Goal: Navigation & Orientation: Find specific page/section

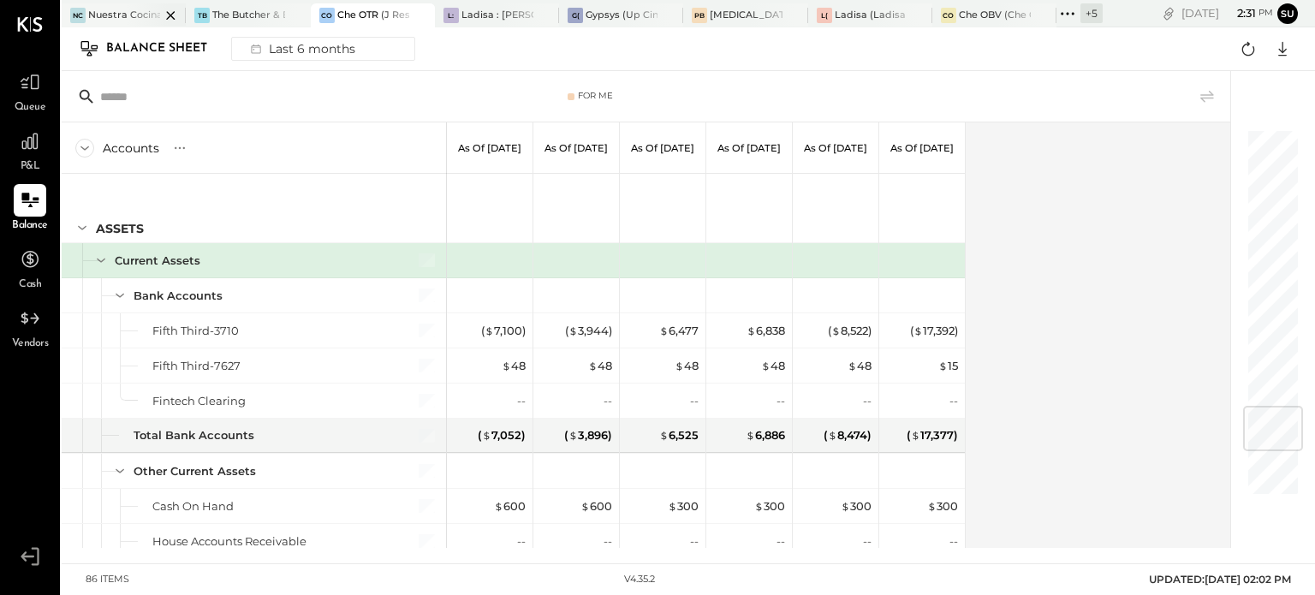
scroll to position [2305, 0]
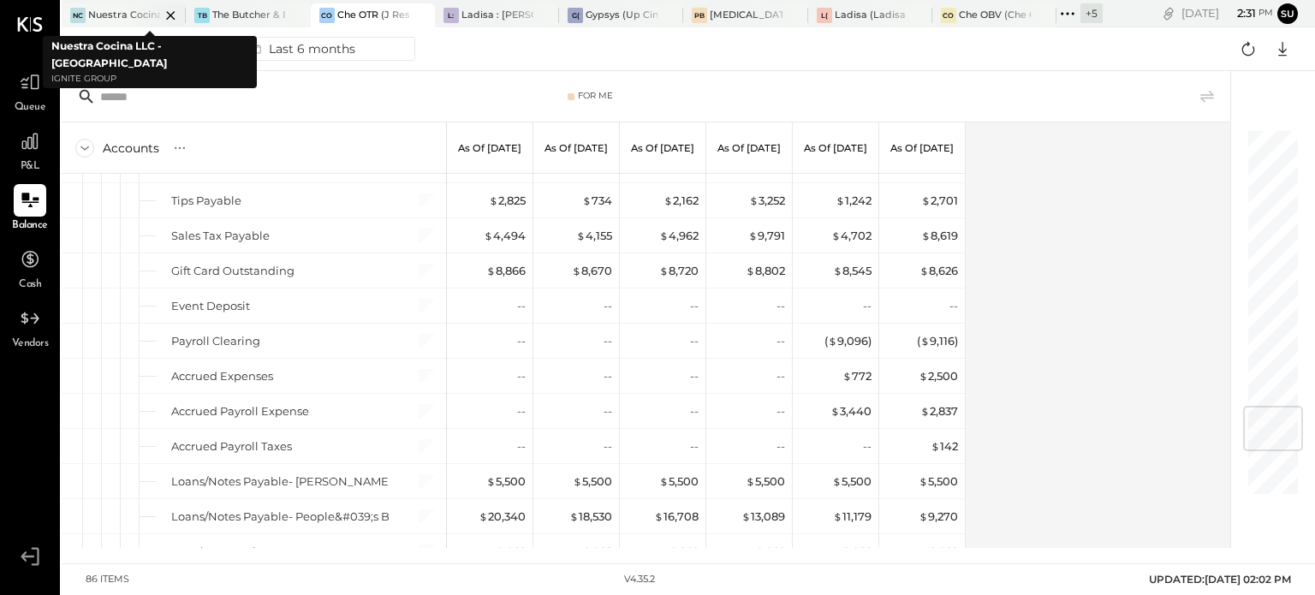
click at [112, 13] on div "Nuestra Cocina LLC - [GEOGRAPHIC_DATA]" at bounding box center [124, 16] width 72 height 14
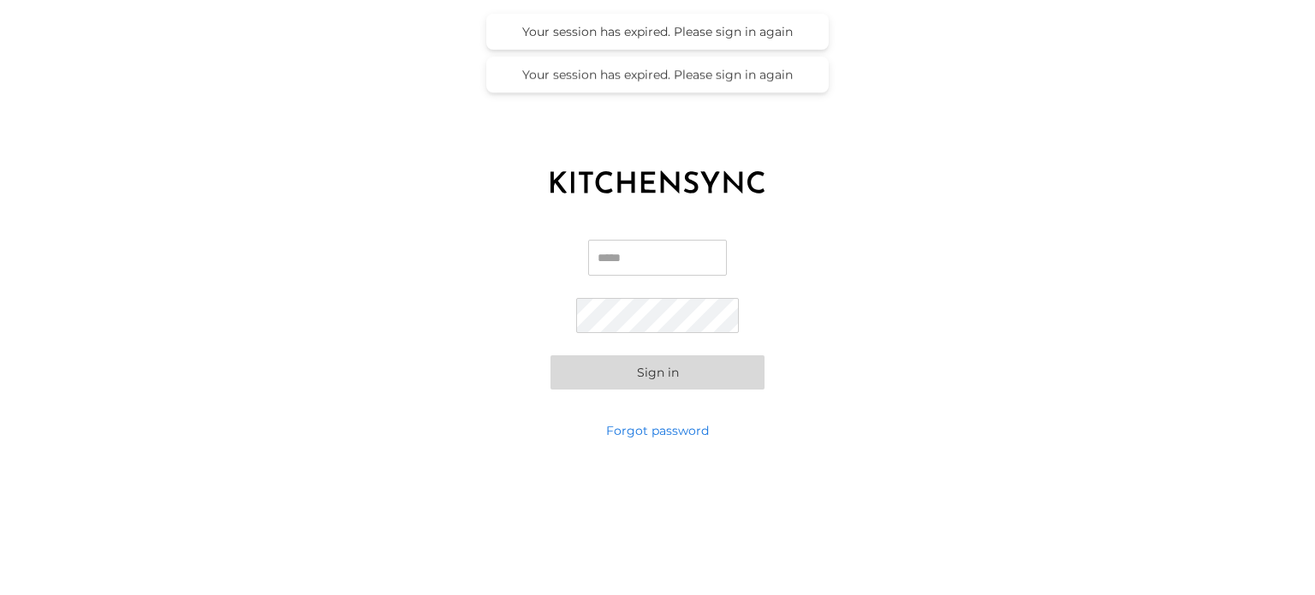
type input "**********"
click at [633, 374] on button "Sign in" at bounding box center [657, 372] width 214 height 34
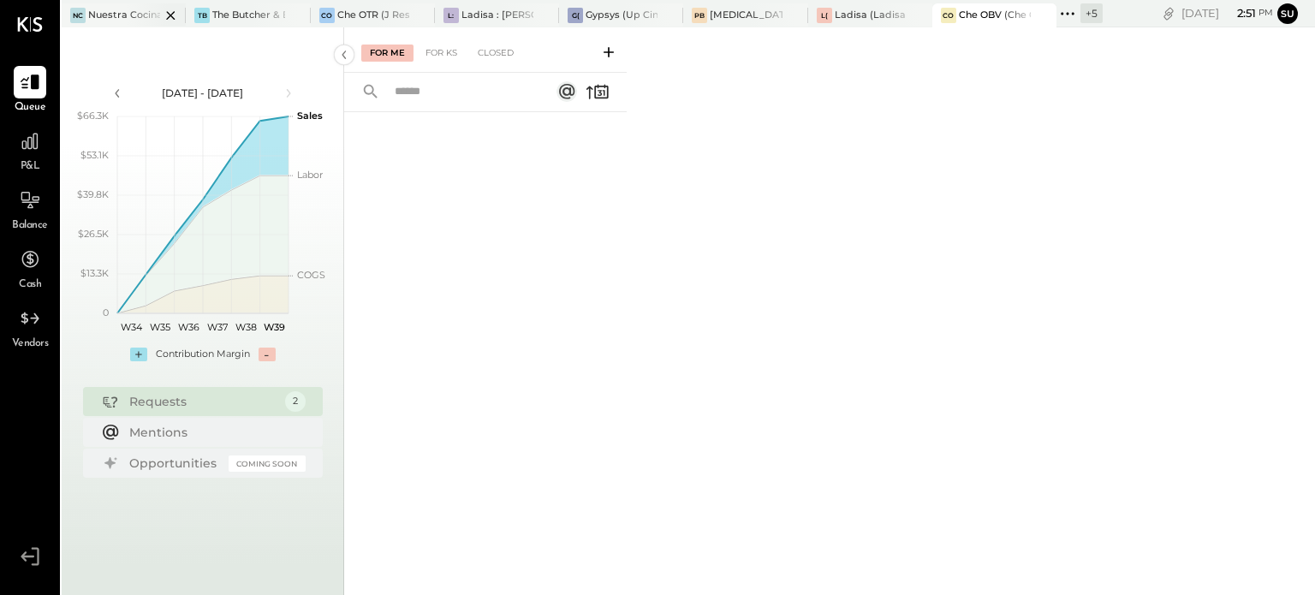
click at [129, 12] on div at bounding box center [156, 14] width 60 height 23
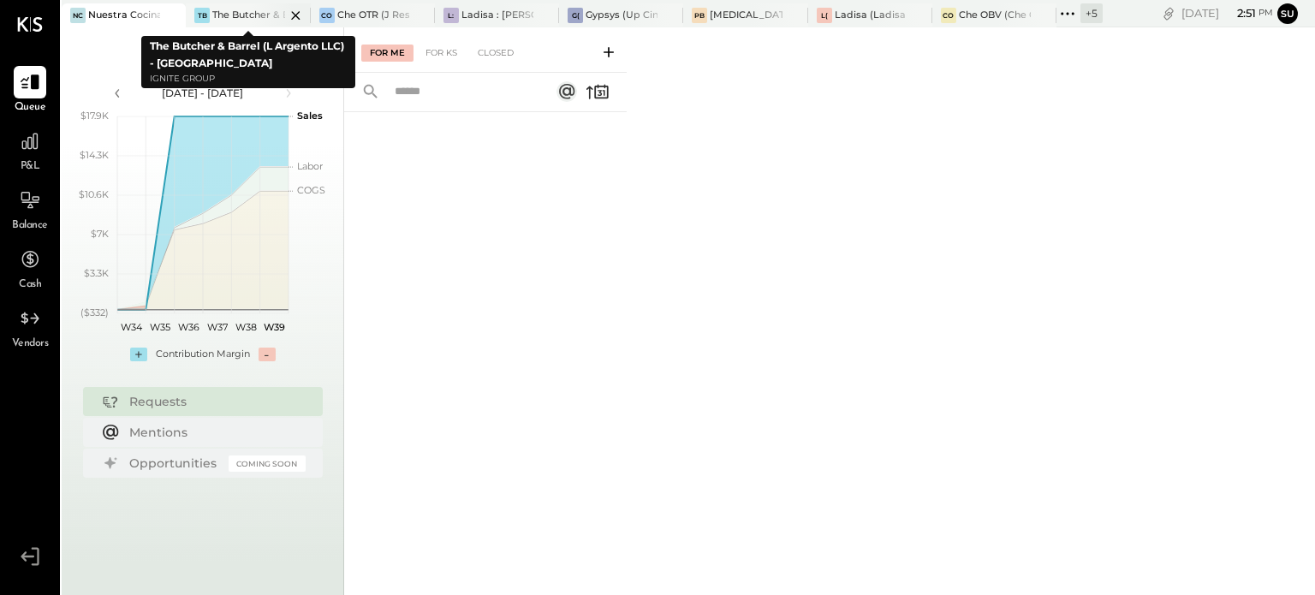
click at [235, 11] on div "The Butcher & Barrel (L Argento LLC) - [GEOGRAPHIC_DATA]" at bounding box center [248, 16] width 72 height 14
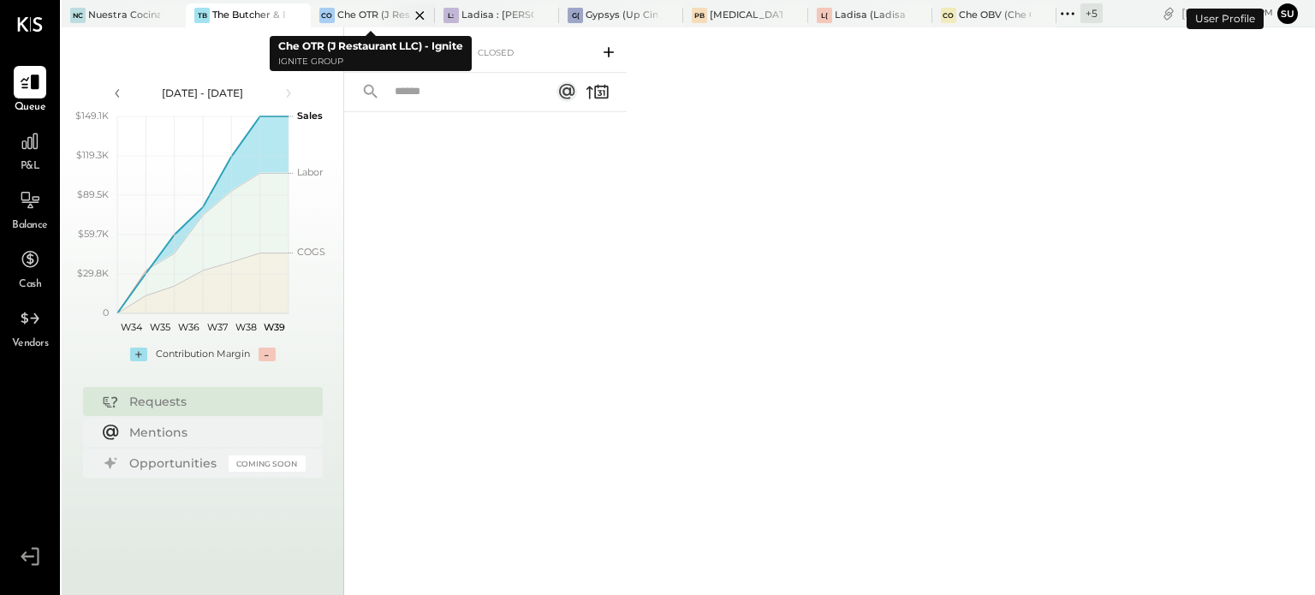
click at [385, 12] on div at bounding box center [405, 14] width 60 height 23
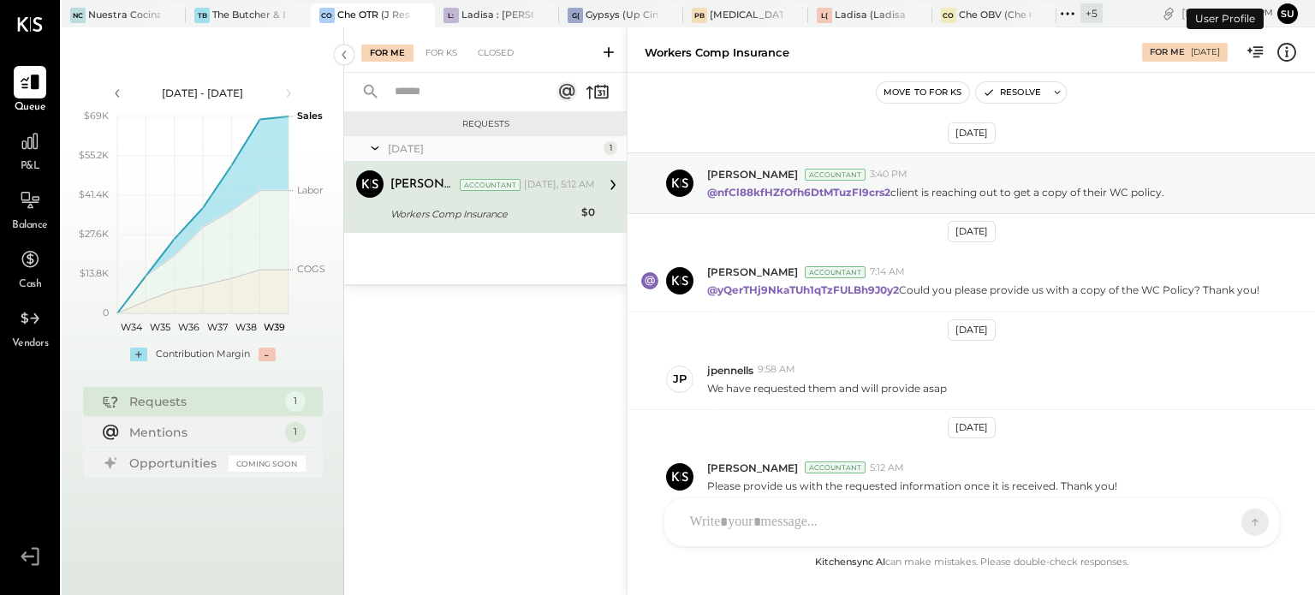
scroll to position [80, 0]
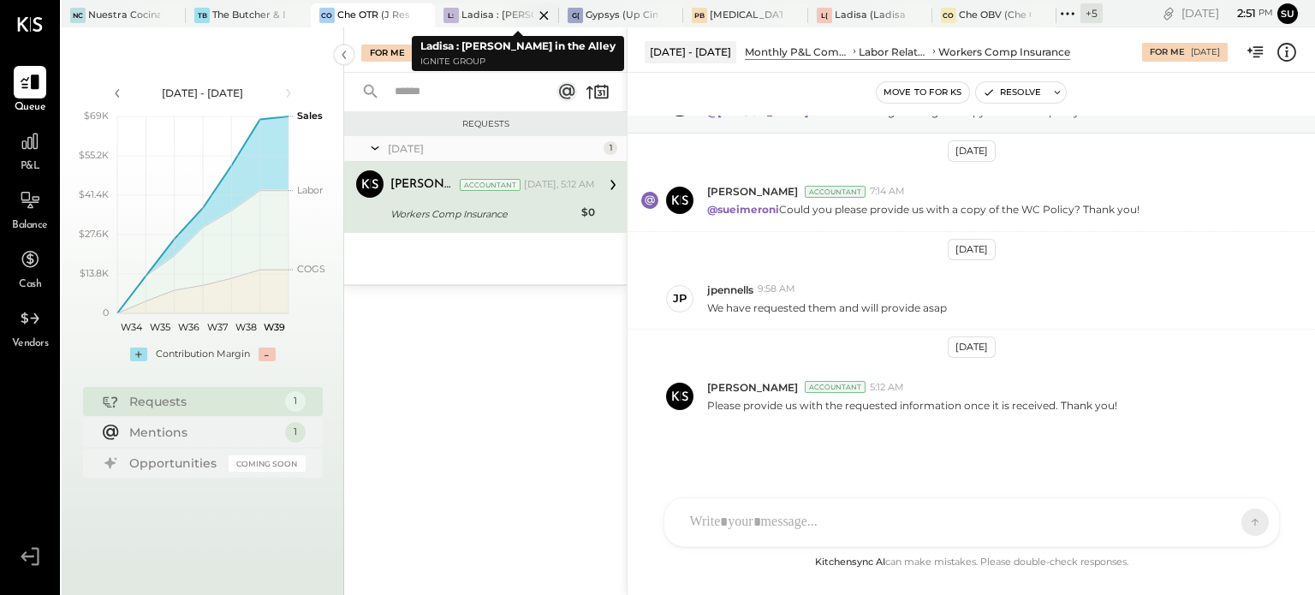
click at [500, 16] on div at bounding box center [529, 14] width 60 height 23
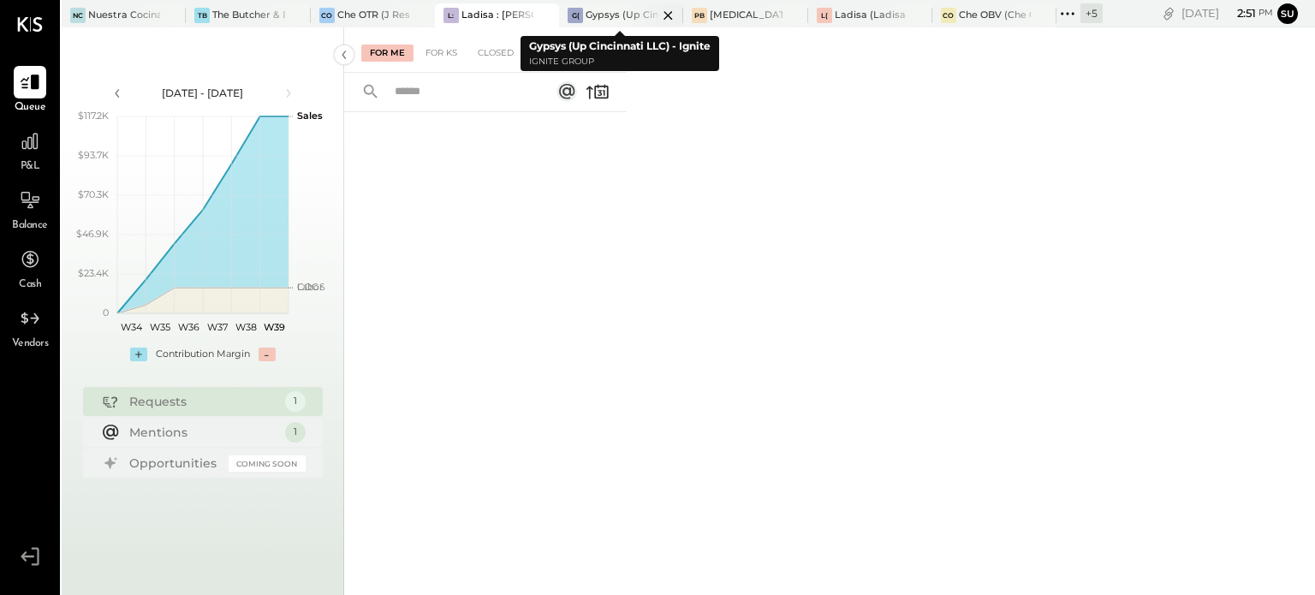
click at [603, 14] on div "Gypsys (Up Cincinnati LLC) - Ignite" at bounding box center [621, 16] width 72 height 14
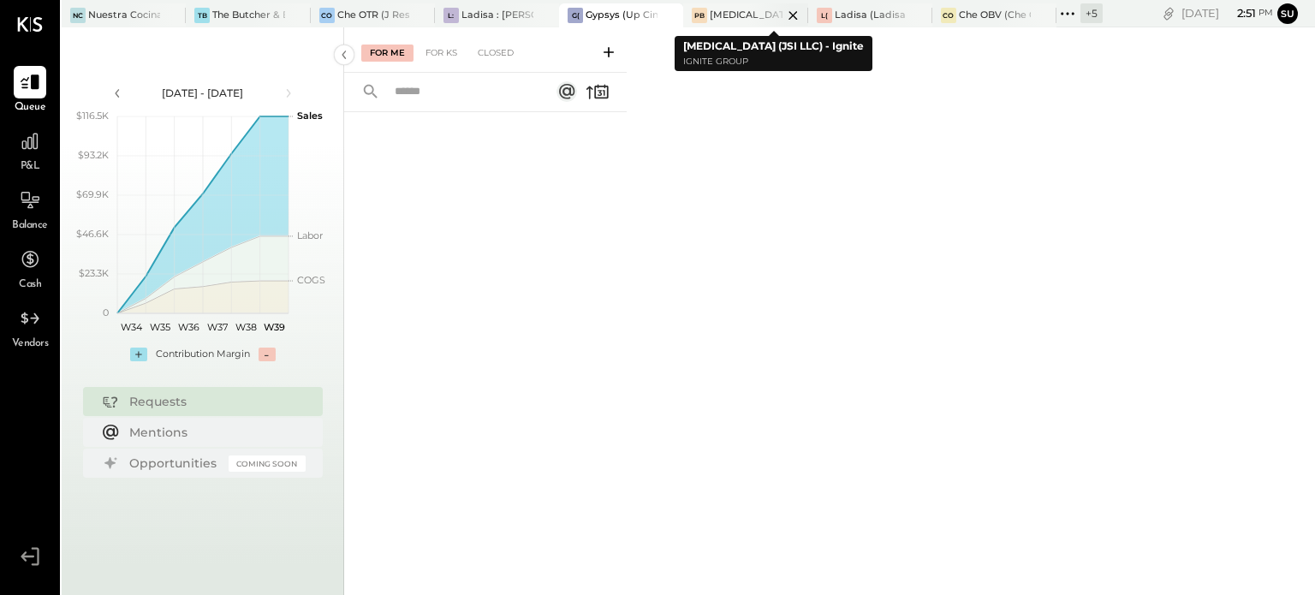
click at [750, 13] on div at bounding box center [778, 14] width 60 height 23
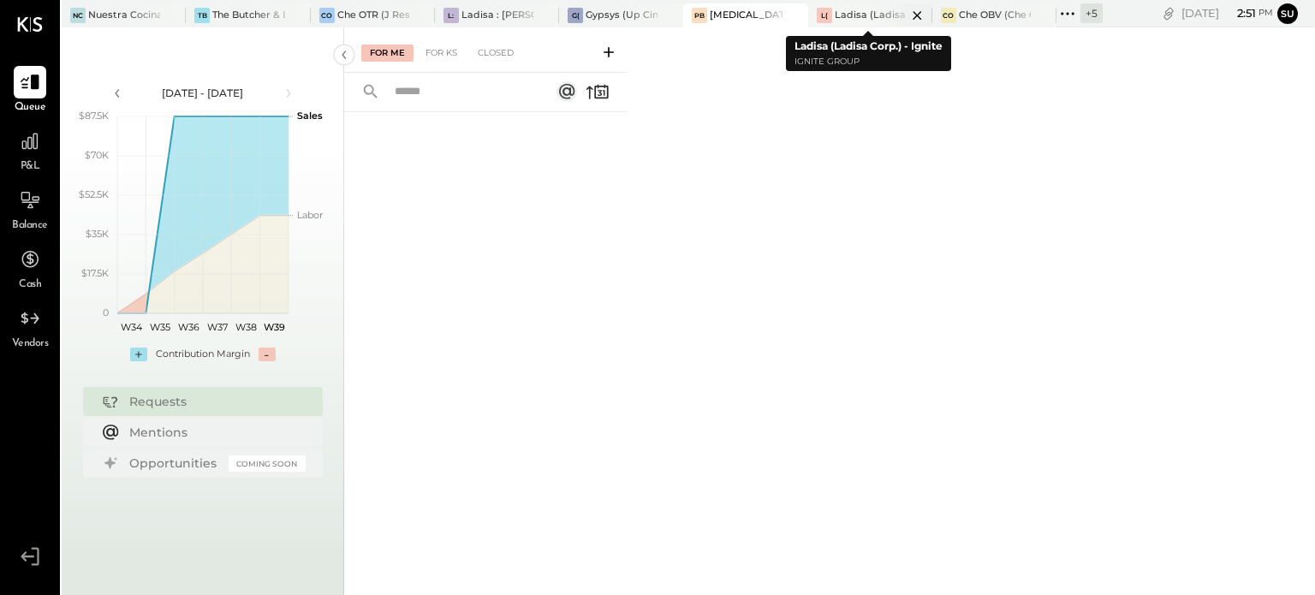
click at [876, 9] on div at bounding box center [902, 14] width 60 height 23
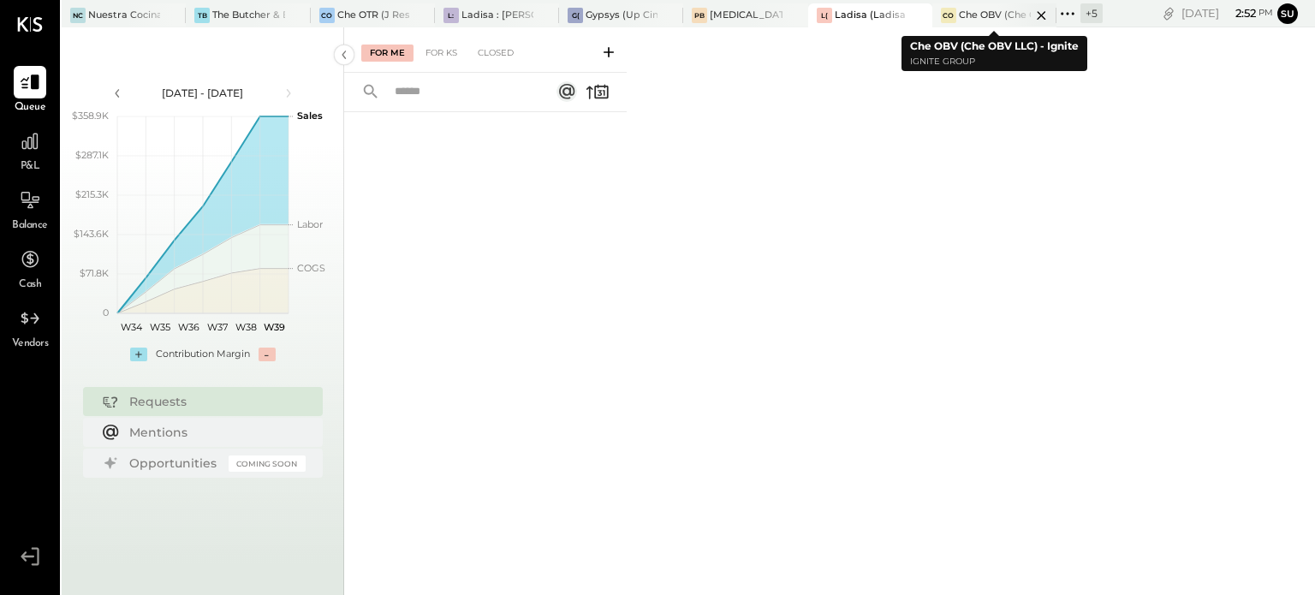
click at [993, 13] on div "Che OBV (Che OBV LLC) - Ignite" at bounding box center [995, 16] width 72 height 14
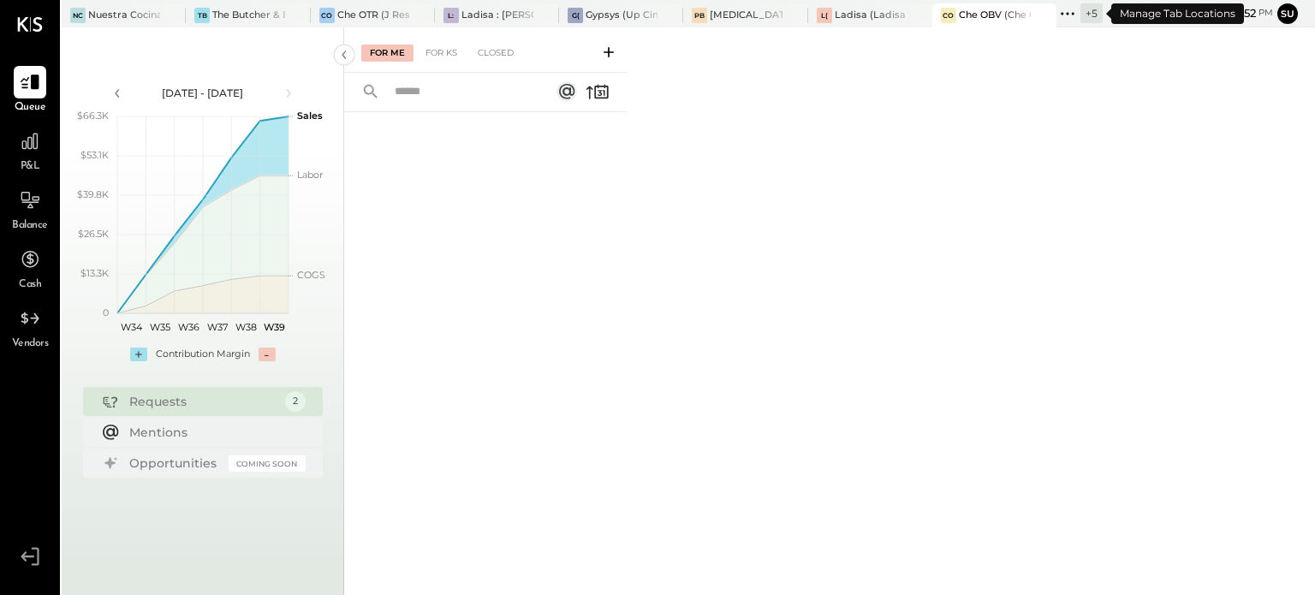
click at [1066, 10] on icon at bounding box center [1067, 14] width 22 height 22
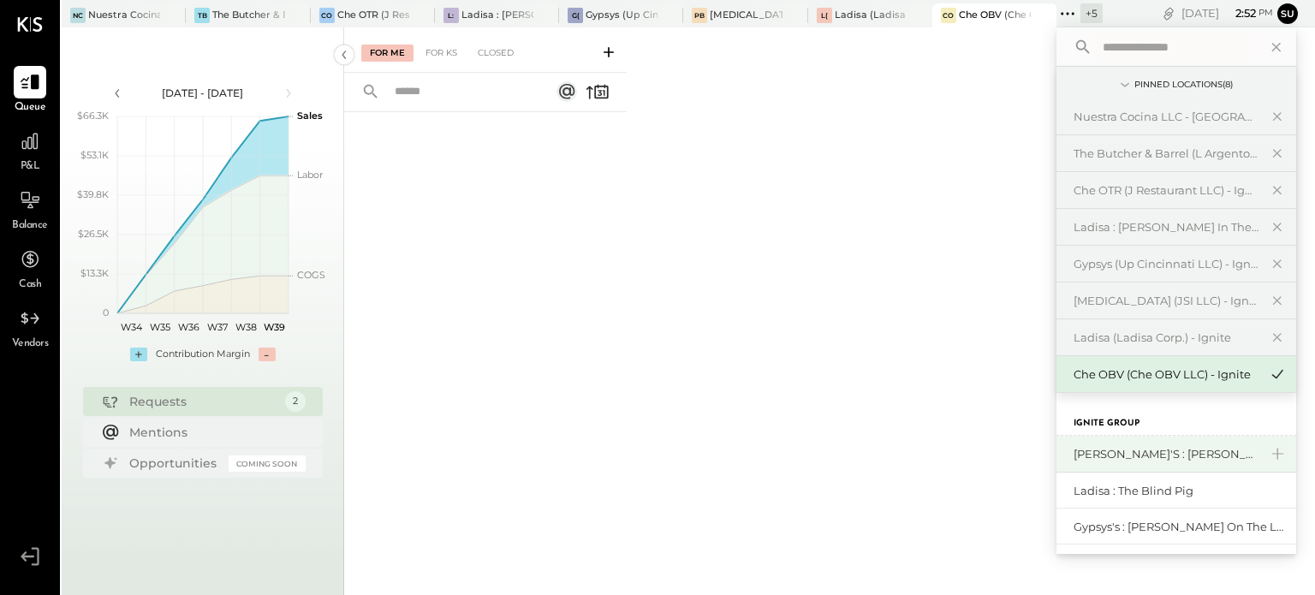
click at [1091, 448] on div "[PERSON_NAME]'s : [PERSON_NAME]'s" at bounding box center [1165, 454] width 185 height 16
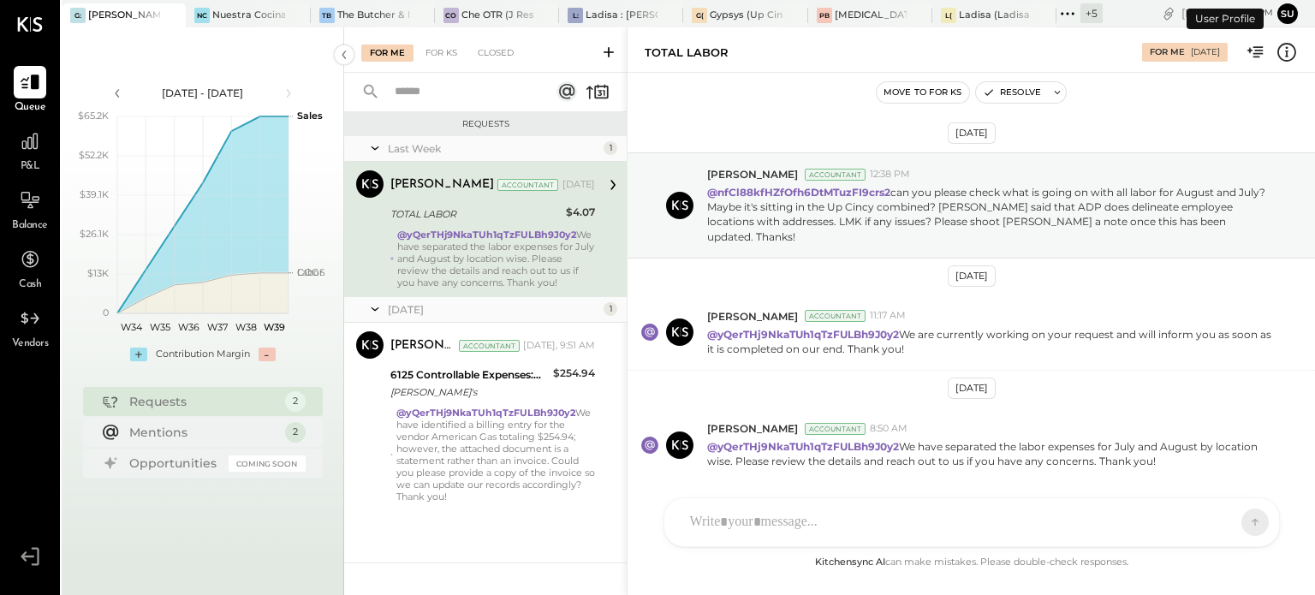
scroll to position [41, 0]
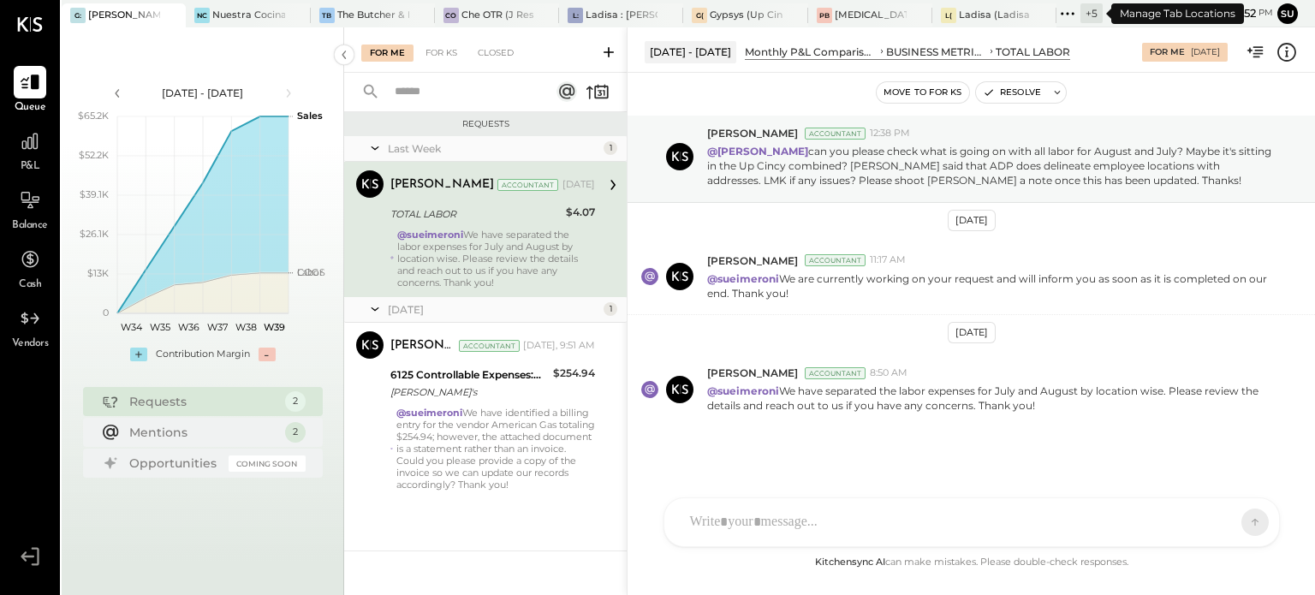
click at [1069, 12] on icon at bounding box center [1067, 14] width 22 height 22
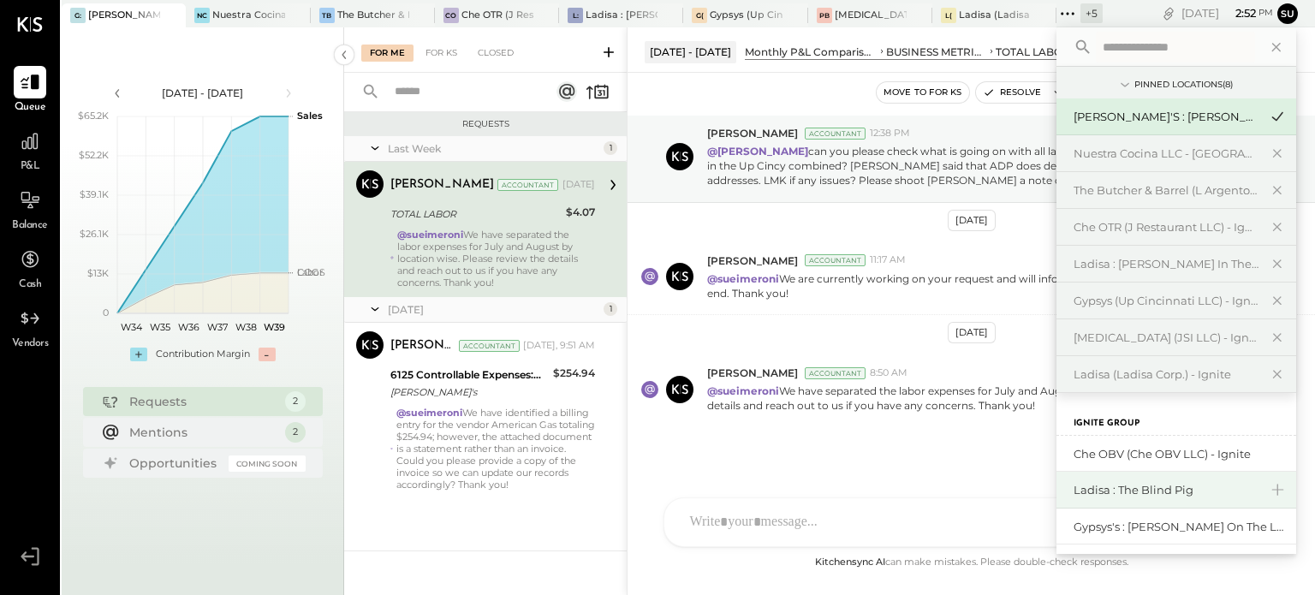
click at [1098, 478] on div "Ladisa : The Blind Pig" at bounding box center [1176, 490] width 240 height 37
click at [1100, 489] on div "Ladisa : The Blind Pig" at bounding box center [1165, 490] width 185 height 16
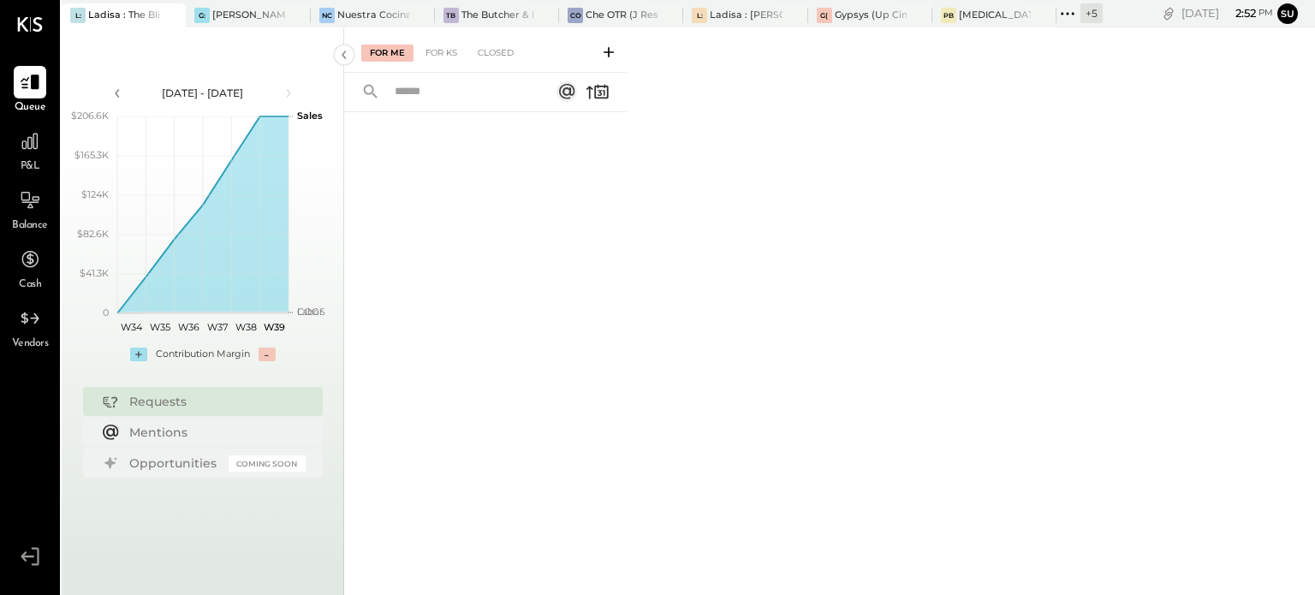
click at [1064, 7] on icon at bounding box center [1067, 14] width 22 height 22
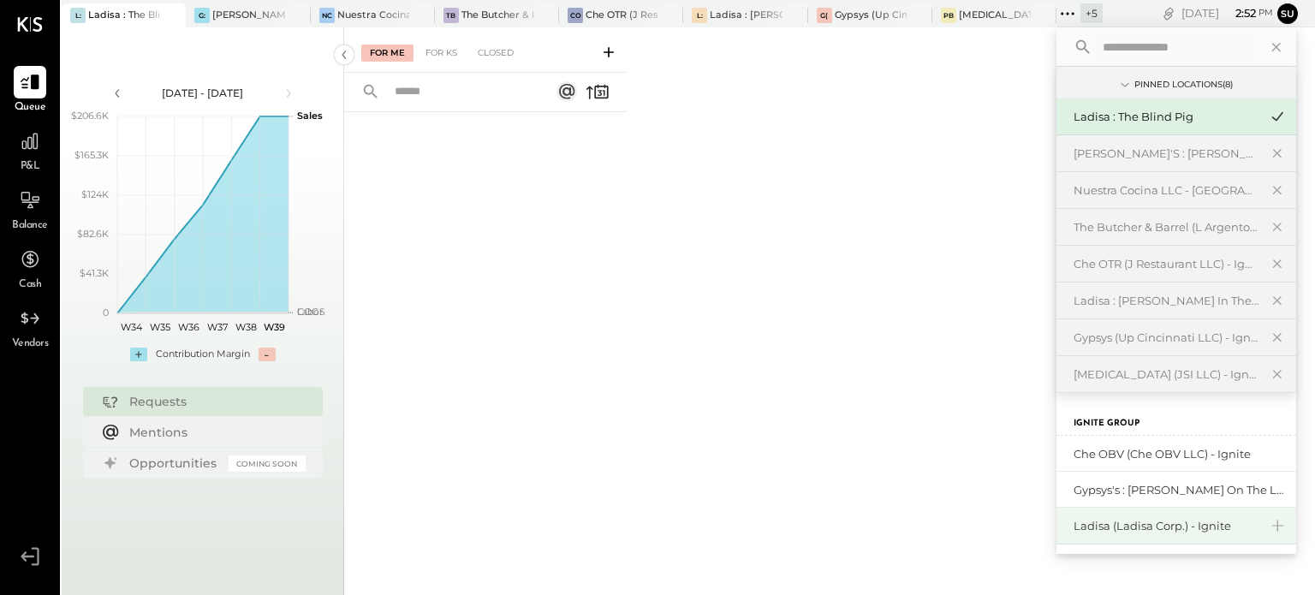
click at [1157, 531] on div "Ladisa (Ladisa Corp.) - Ignite" at bounding box center [1165, 526] width 185 height 16
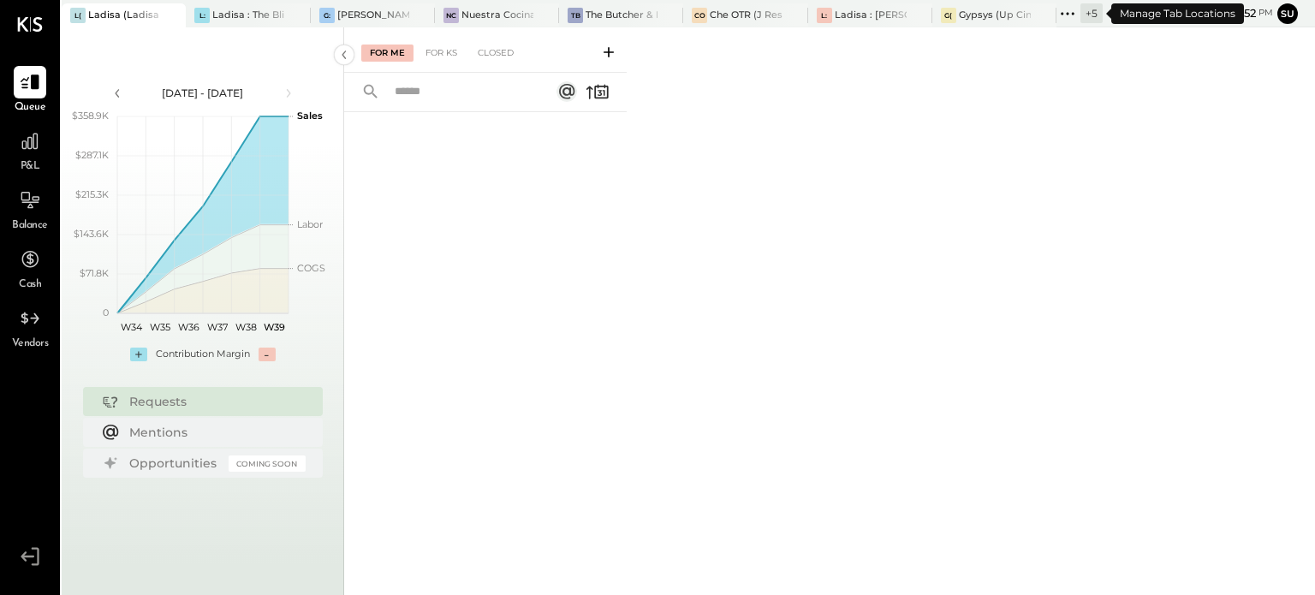
click at [1060, 12] on icon at bounding box center [1067, 14] width 22 height 22
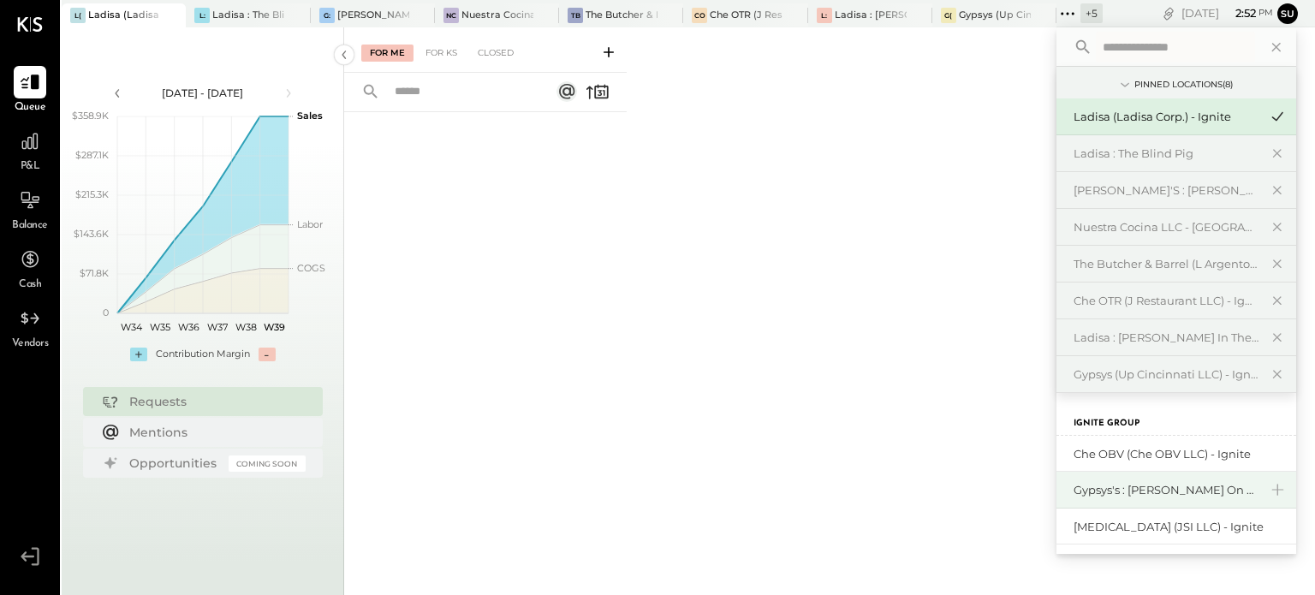
click at [1102, 477] on div "Gypsys's : [PERSON_NAME] on the levee" at bounding box center [1176, 490] width 240 height 37
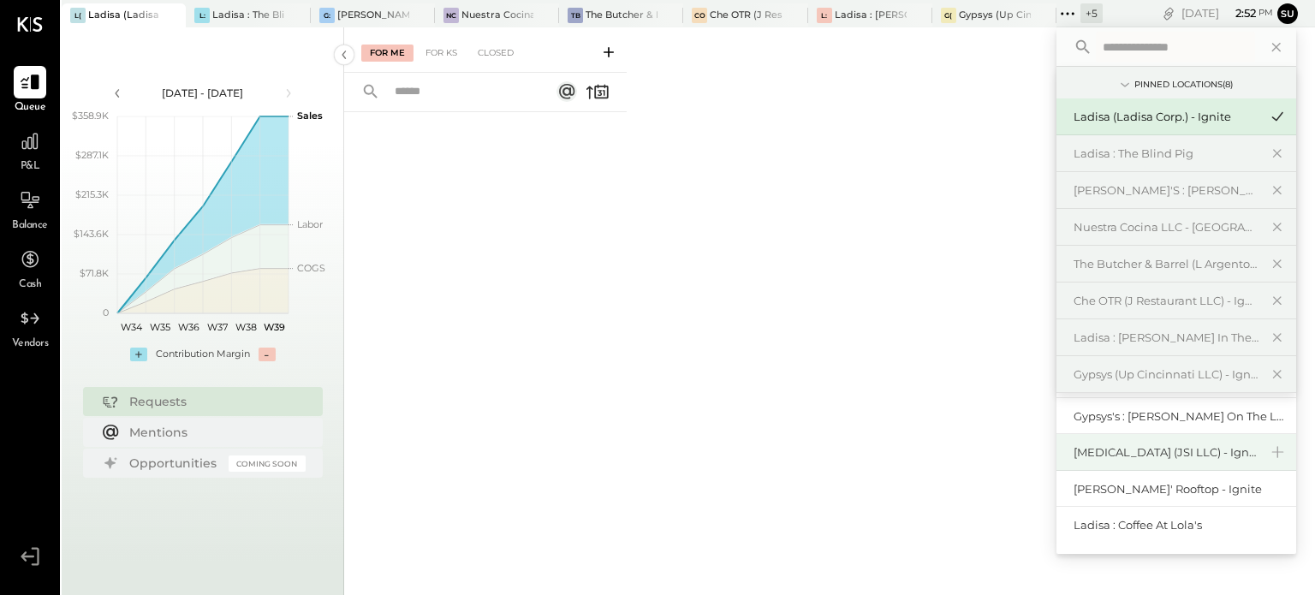
scroll to position [73, 0]
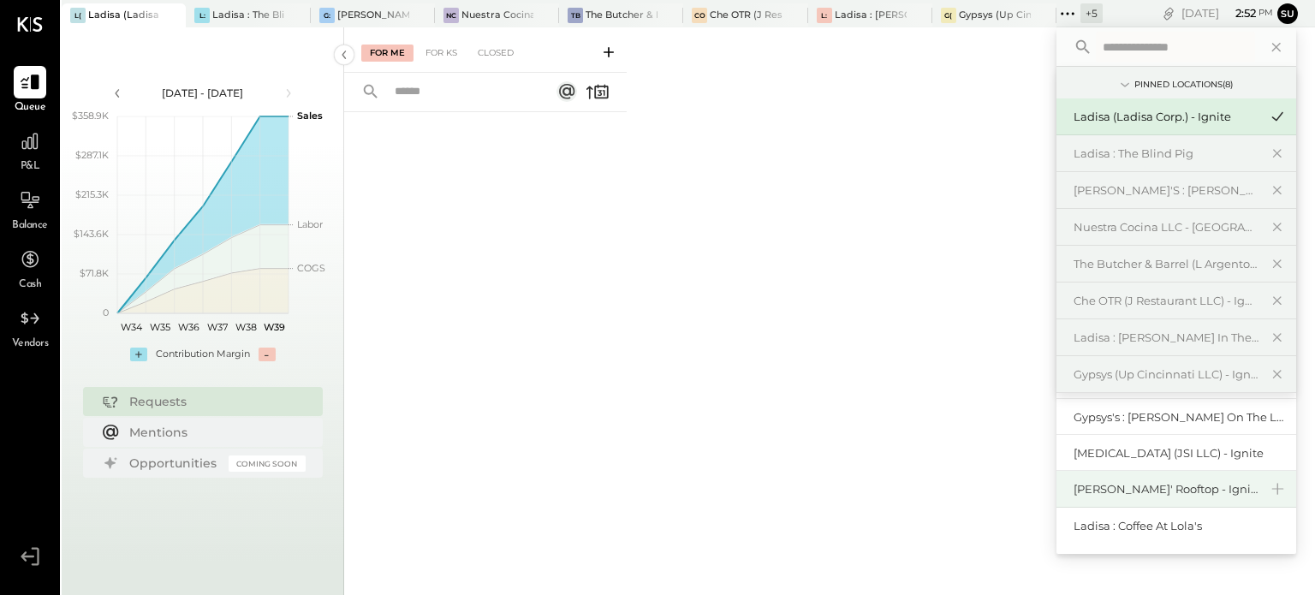
click at [1193, 481] on div "[PERSON_NAME]' Rooftop - Ignite" at bounding box center [1165, 489] width 185 height 16
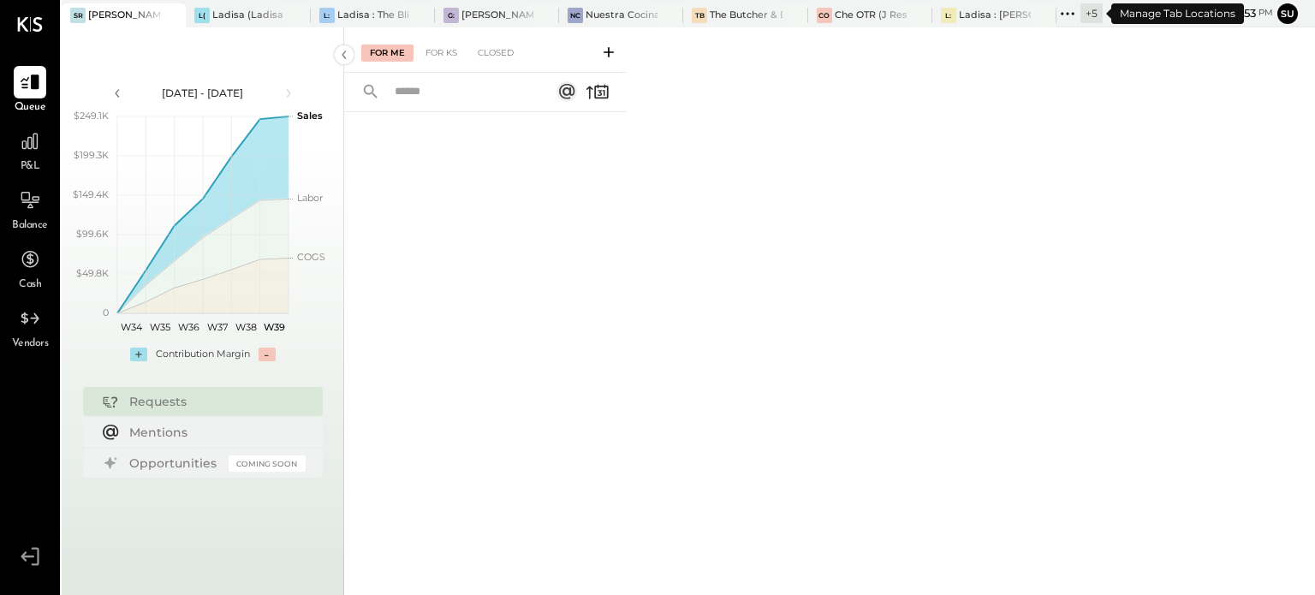
click at [1061, 11] on icon at bounding box center [1067, 14] width 22 height 22
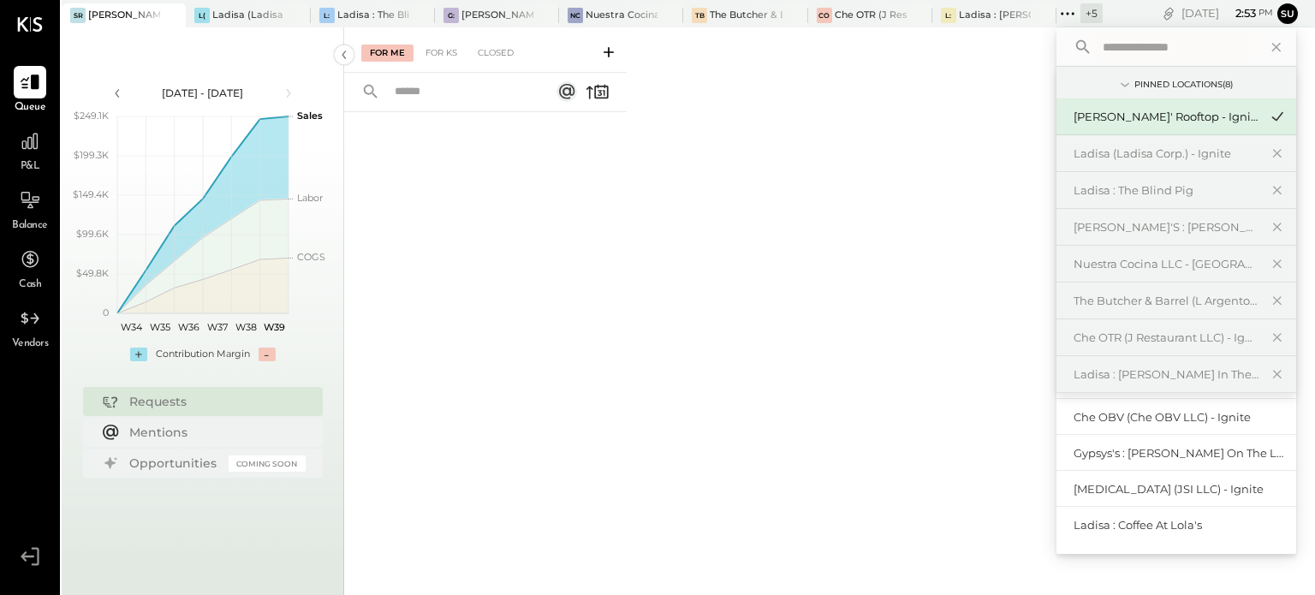
scroll to position [72, 0]
click at [1125, 522] on div "Ladisa : Coffee at Lola's" at bounding box center [1165, 526] width 185 height 16
